Goal: Information Seeking & Learning: Learn about a topic

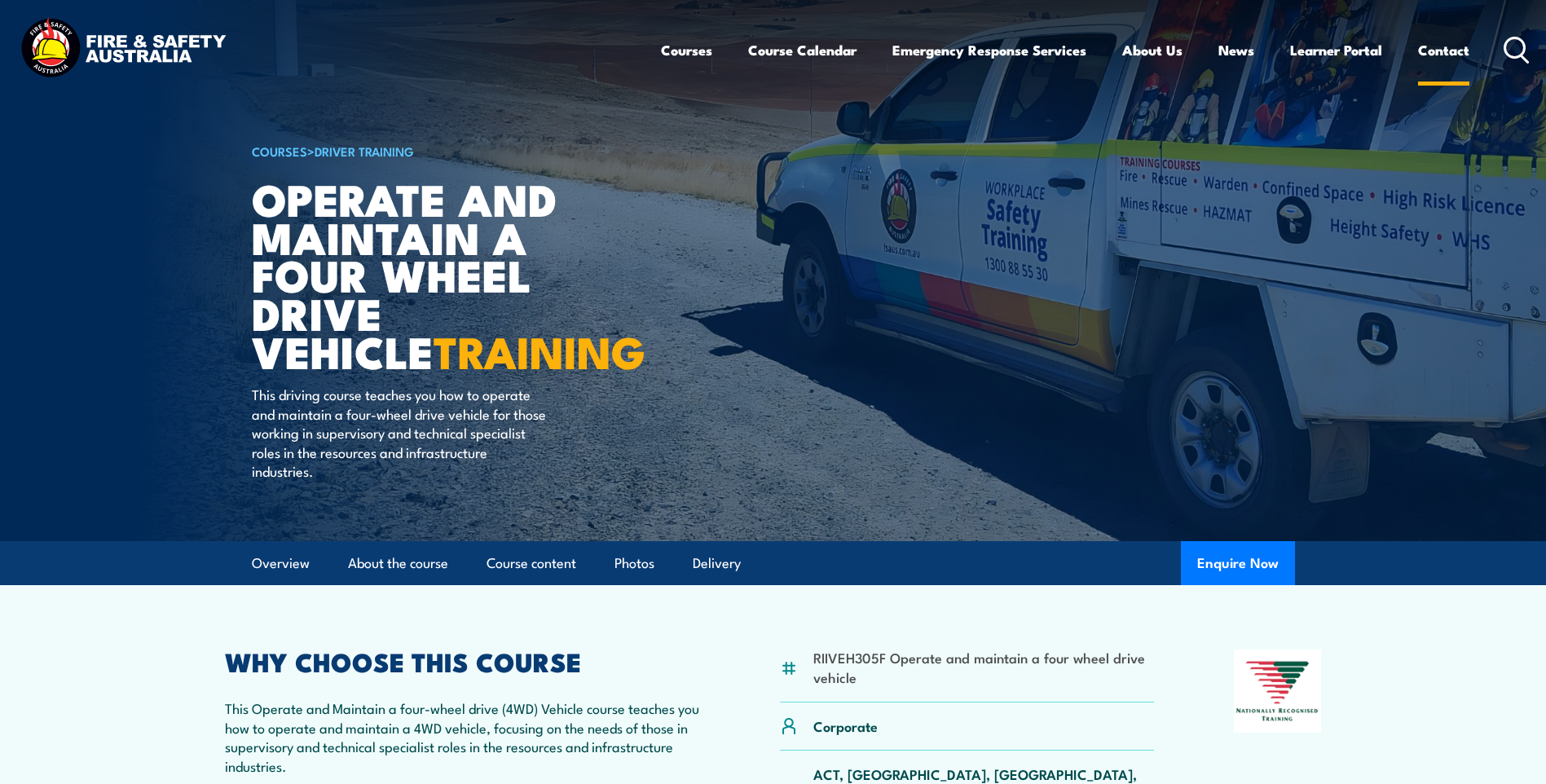
click at [1443, 45] on link "Contact" at bounding box center [1444, 50] width 51 height 44
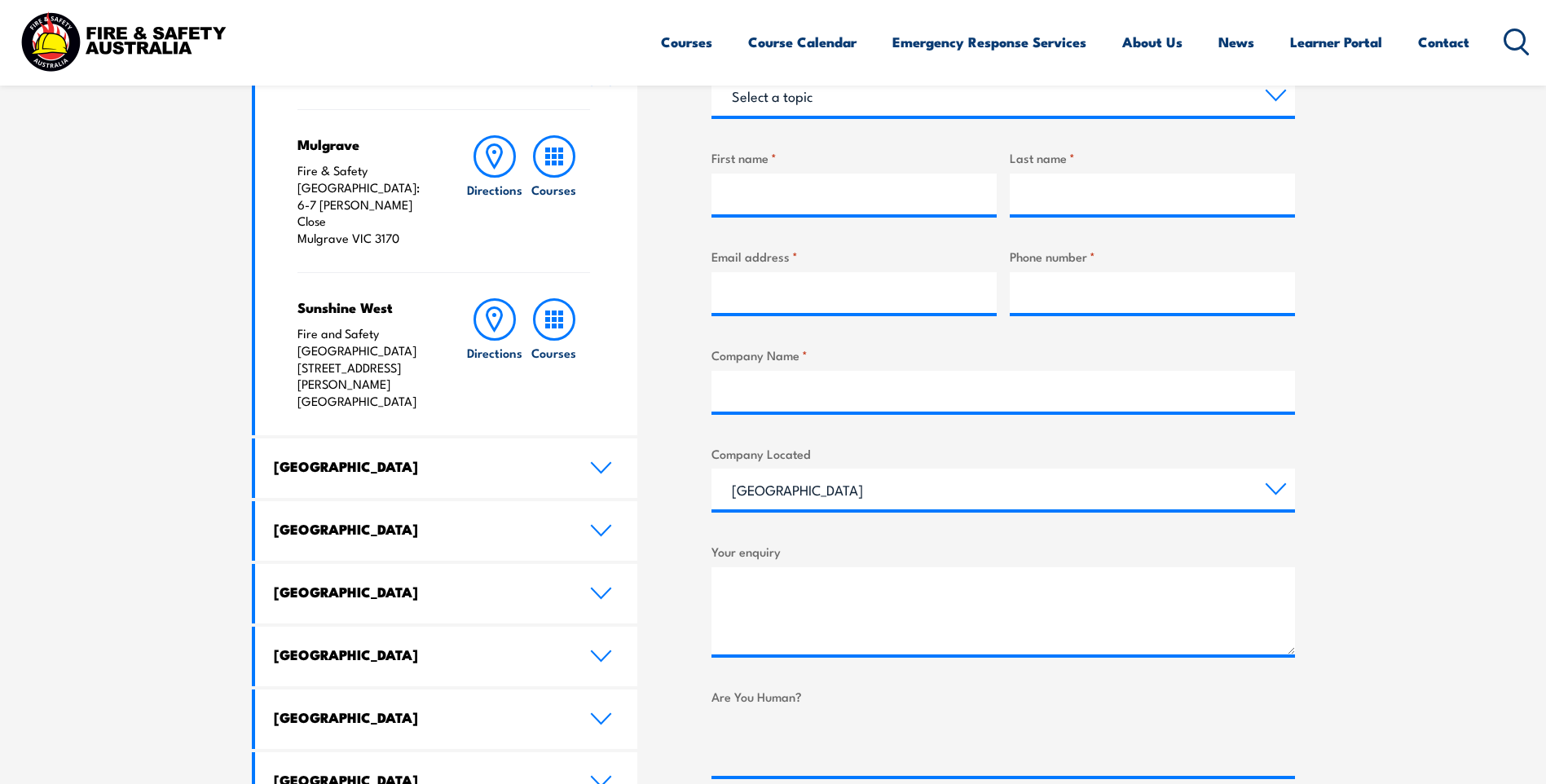
scroll to position [652, 0]
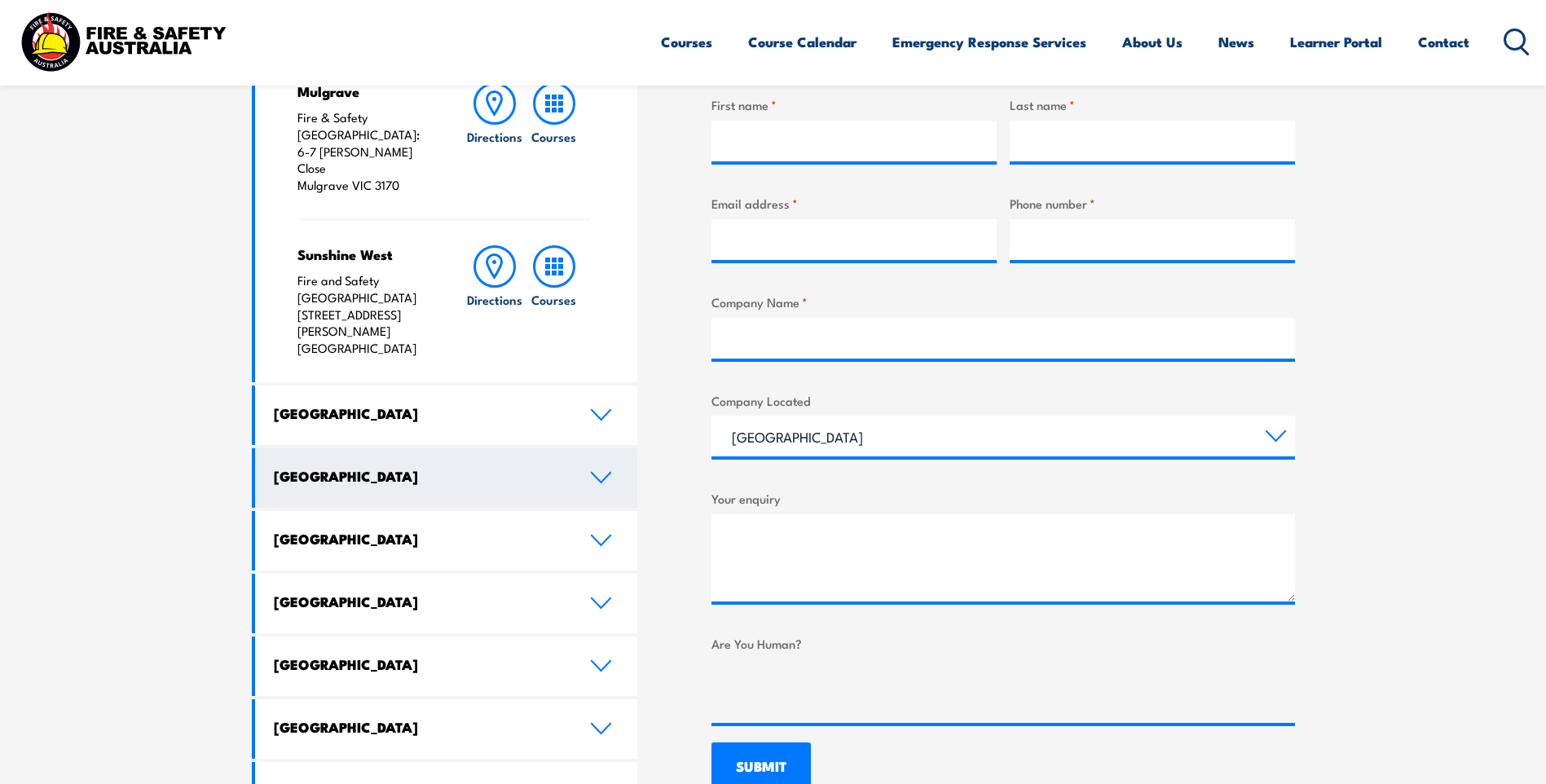
click at [372, 467] on h4 "[GEOGRAPHIC_DATA]" at bounding box center [420, 476] width 292 height 18
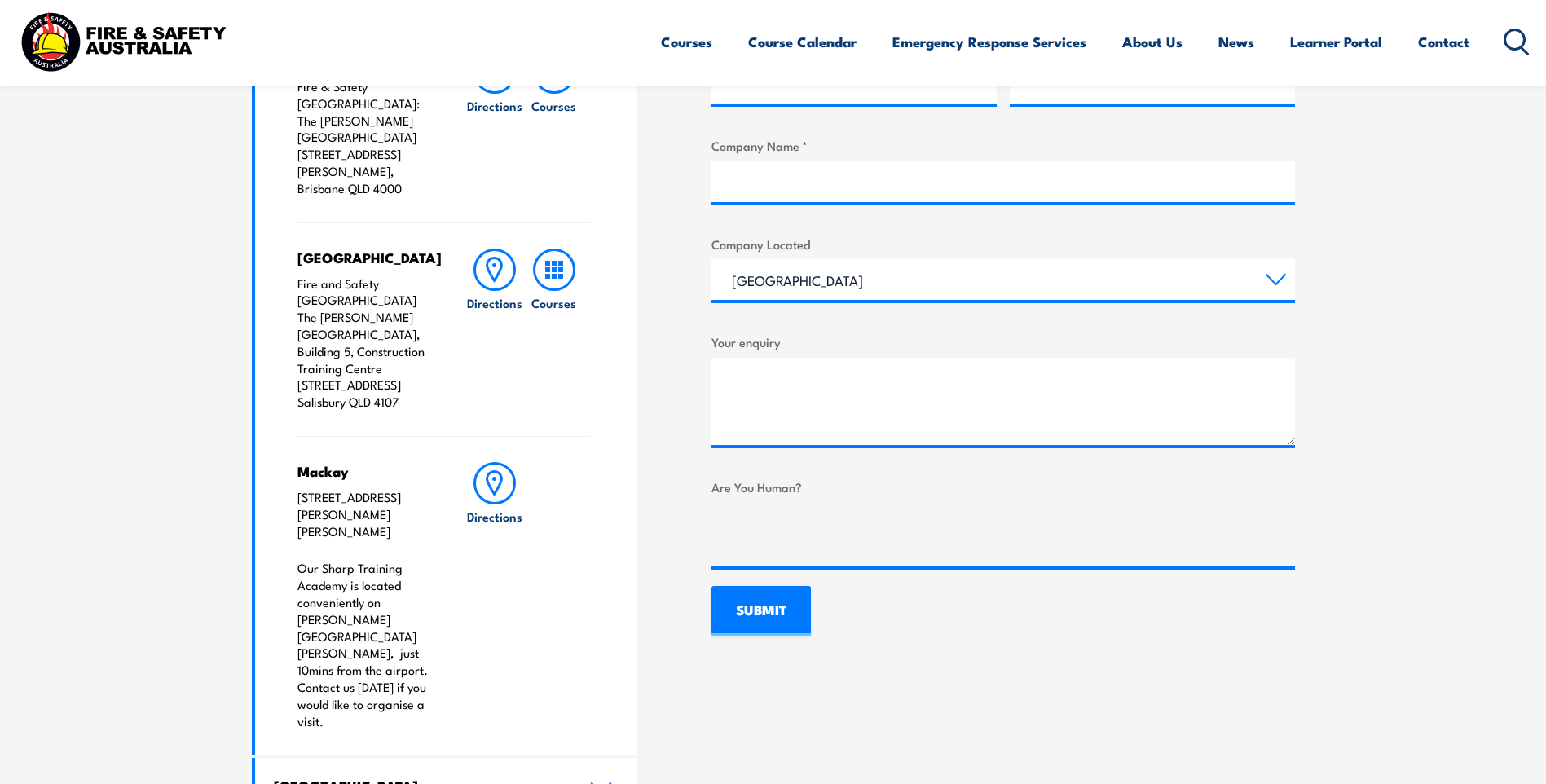
scroll to position [815, 0]
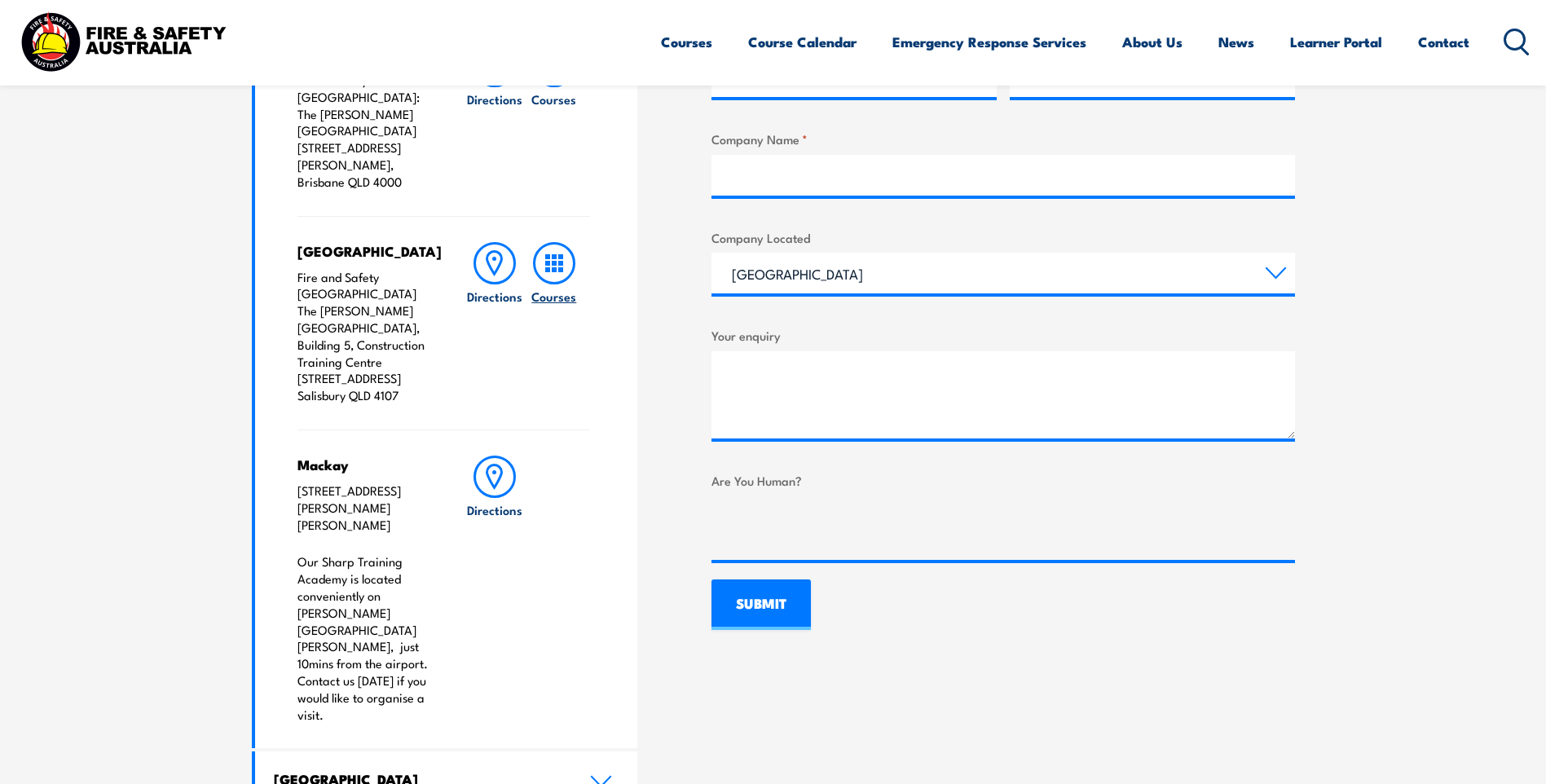
click at [563, 242] on icon at bounding box center [555, 264] width 43 height 43
click at [548, 288] on h6 "Courses" at bounding box center [554, 296] width 45 height 17
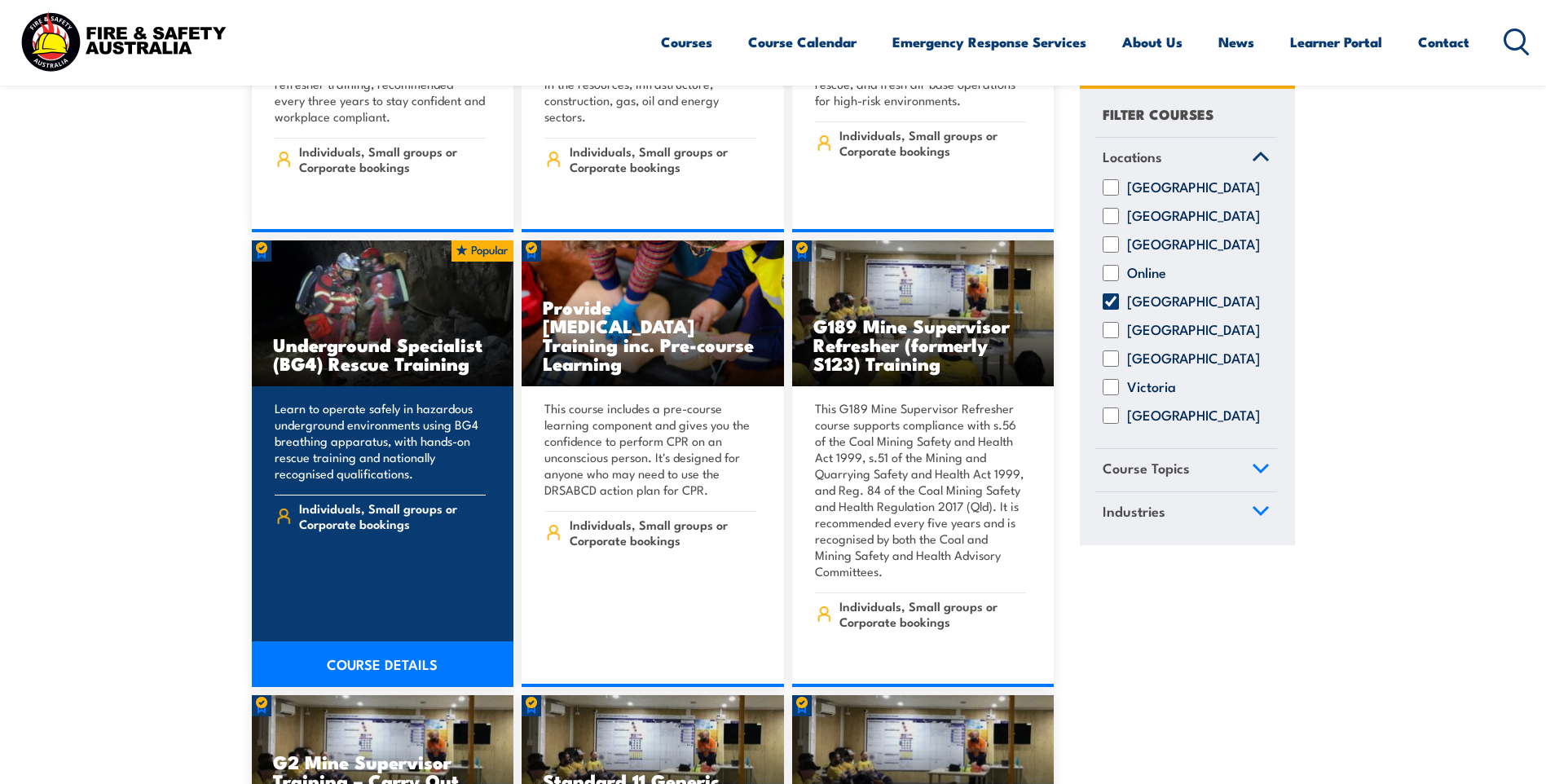
scroll to position [1304, 0]
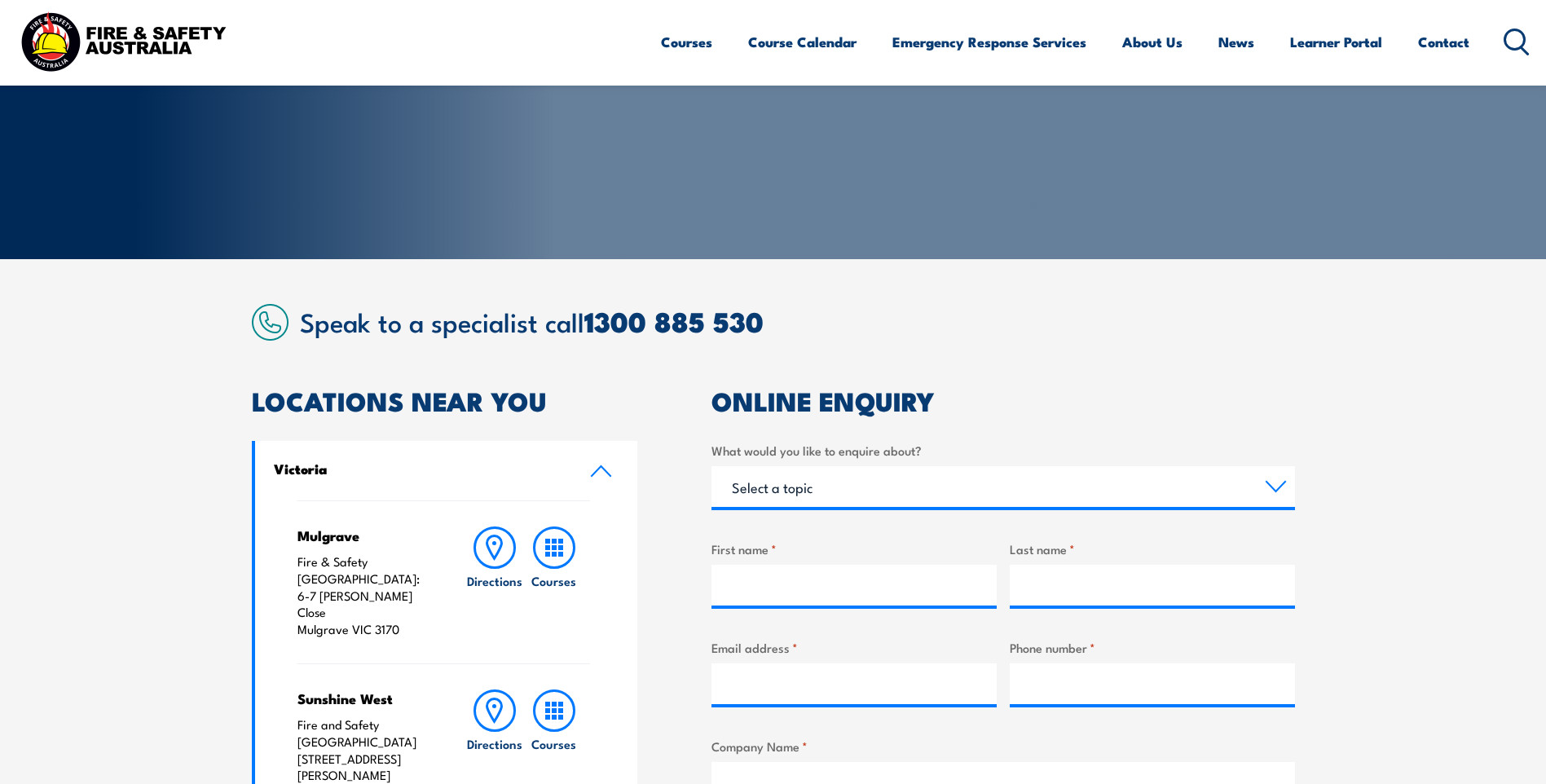
scroll to position [96, 0]
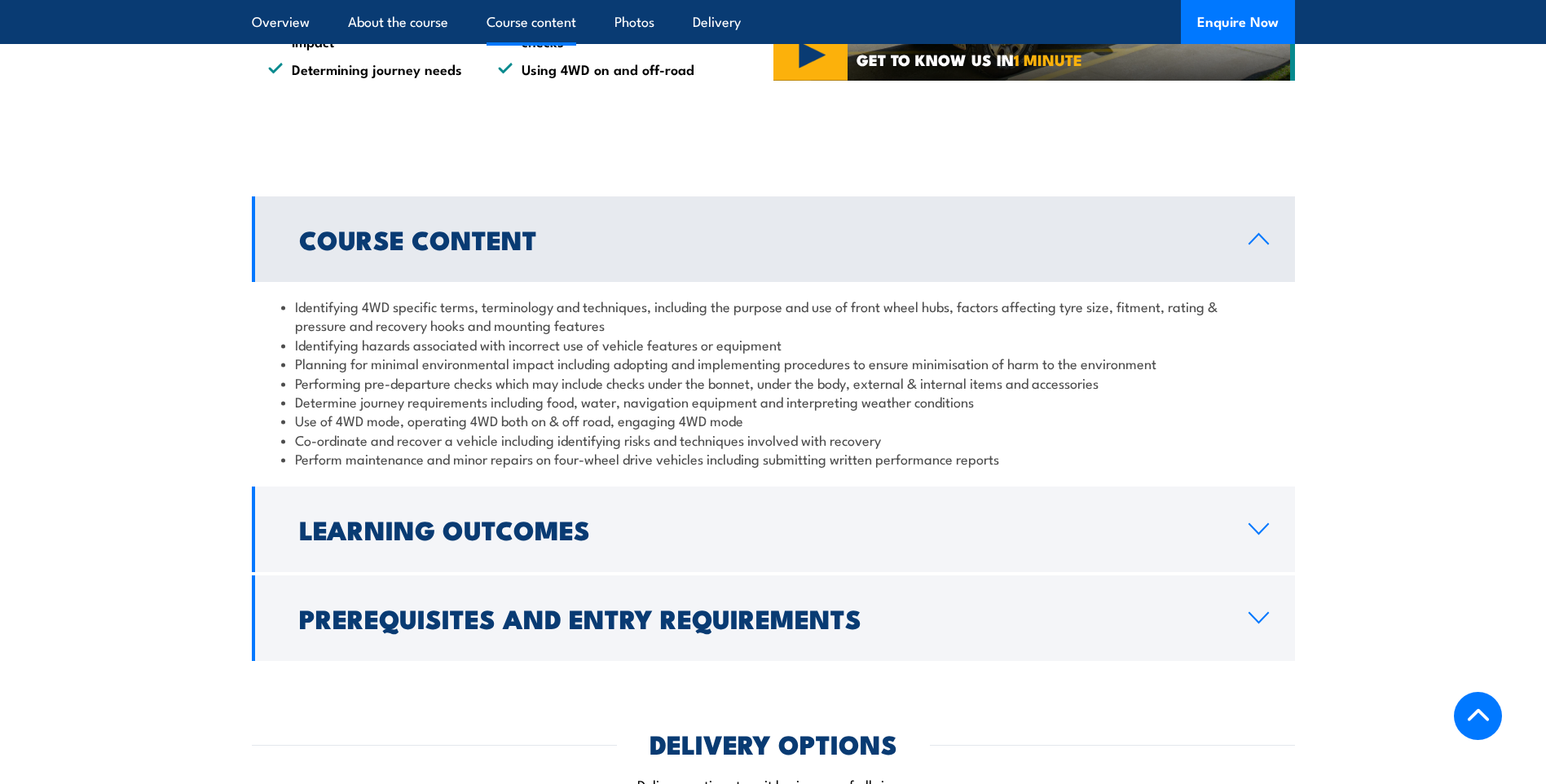
scroll to position [1304, 0]
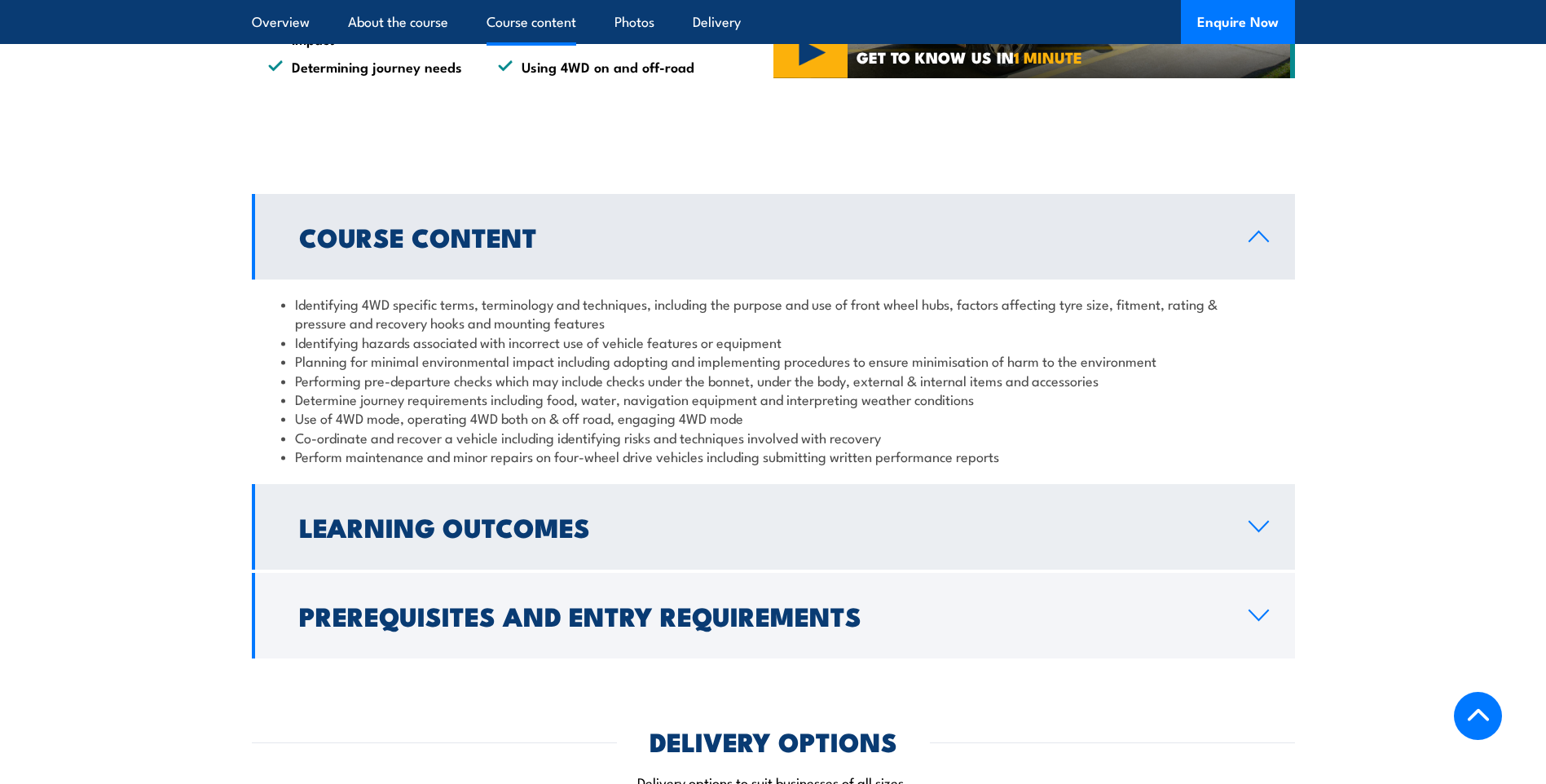
click at [727, 524] on h2 "Learning Outcomes" at bounding box center [761, 527] width 924 height 23
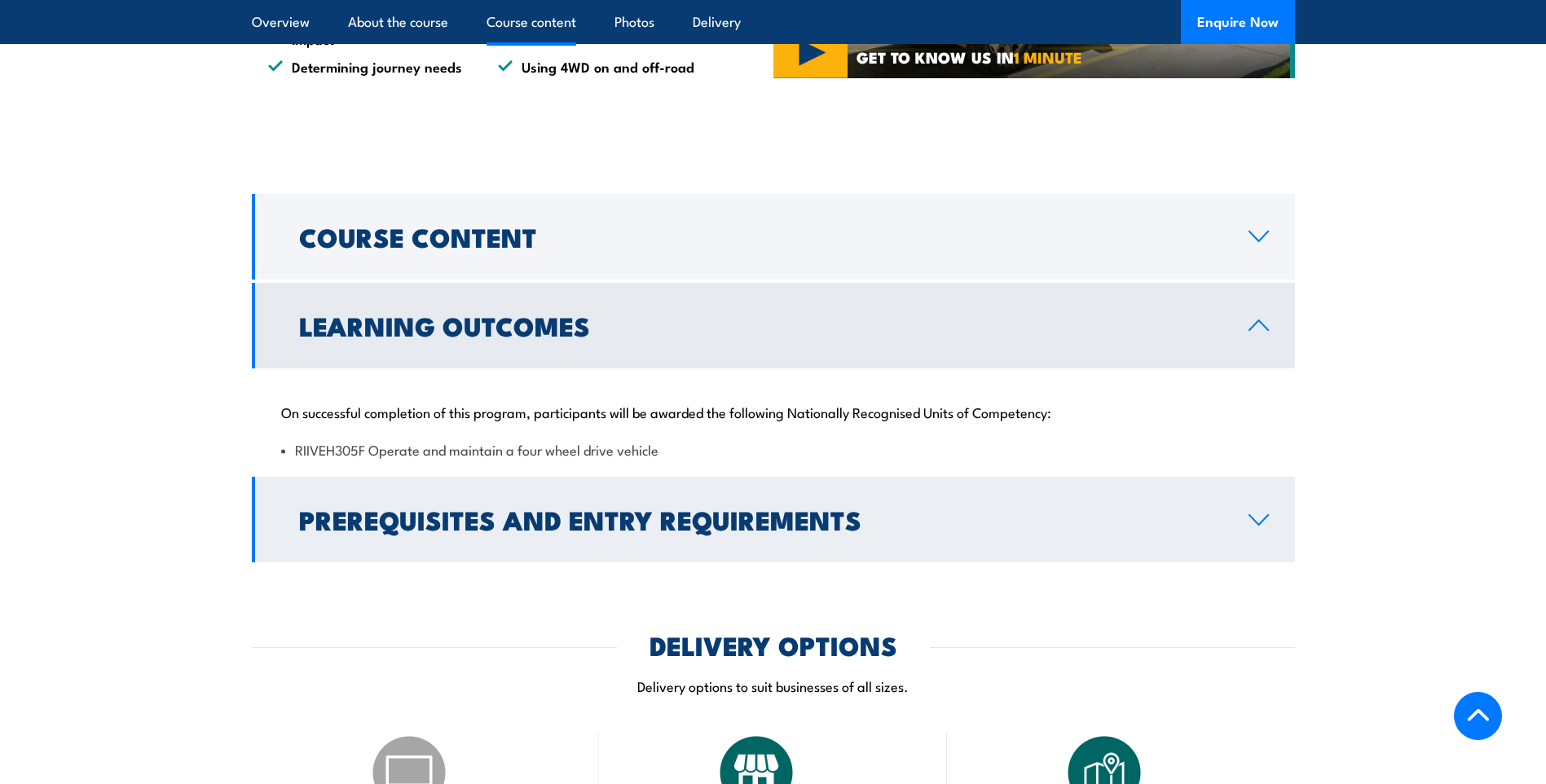
click at [406, 530] on h2 "Prerequisites and Entry Requirements" at bounding box center [761, 519] width 924 height 23
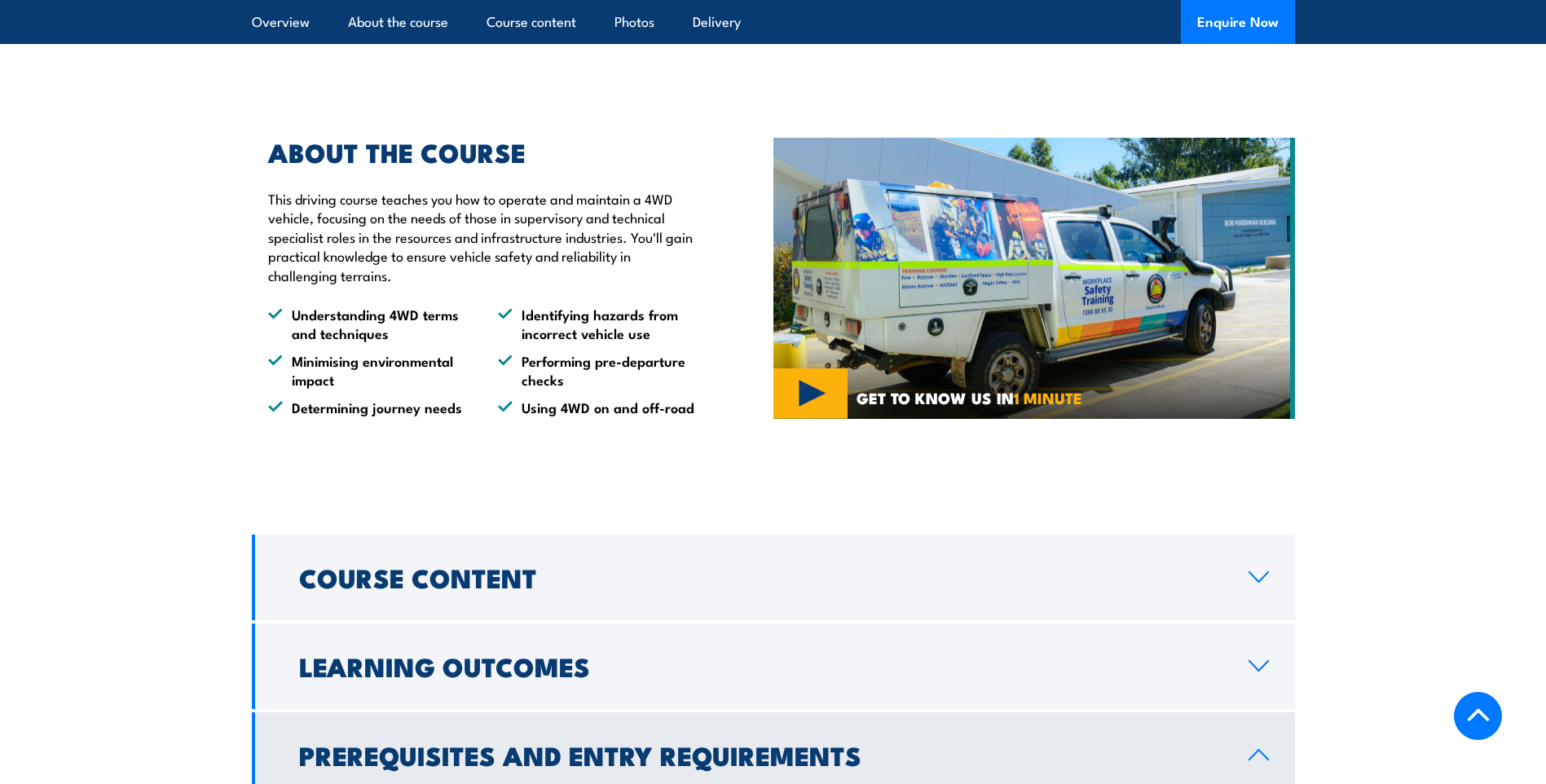
scroll to position [978, 0]
